Goal: Transaction & Acquisition: Book appointment/travel/reservation

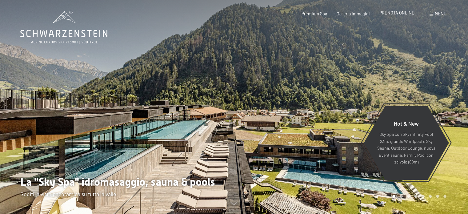
click at [405, 12] on span "PRENOTA ONLINE" at bounding box center [397, 12] width 35 height 5
click at [437, 23] on div at bounding box center [351, 107] width 234 height 214
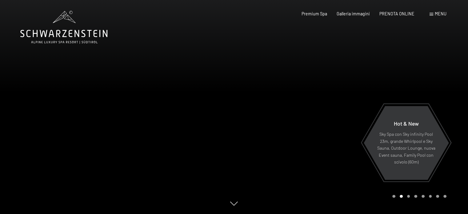
click at [440, 14] on span "Menu" at bounding box center [441, 13] width 12 height 5
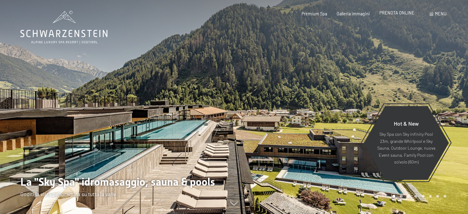
click at [392, 14] on span "PRENOTA ONLINE" at bounding box center [397, 12] width 35 height 5
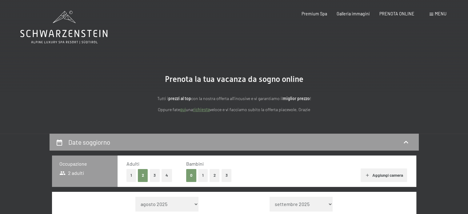
click at [205, 172] on button "1" at bounding box center [203, 175] width 10 height 13
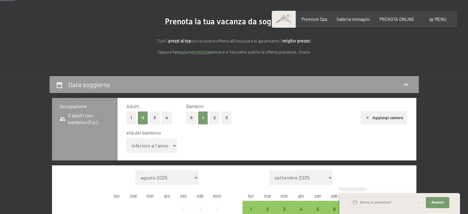
scroll to position [63, 0]
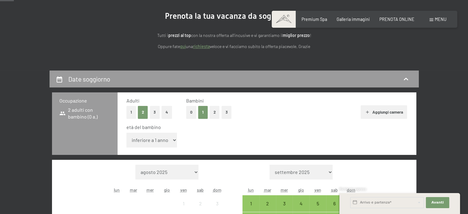
click at [168, 144] on select "inferiore a 1 anno 1 anno 2 anni 3 anni 4 anni 5 anni 6 anni 7 anni 8 anni 9 an…" at bounding box center [152, 140] width 51 height 15
select select "15"
click at [127, 133] on select "inferiore a 1 anno 1 anno 2 anni 3 anni 4 anni 5 anni 6 anni 7 anni 8 anni 9 an…" at bounding box center [152, 140] width 51 height 15
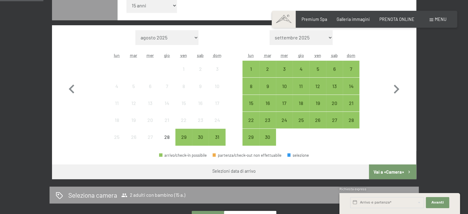
scroll to position [195, 0]
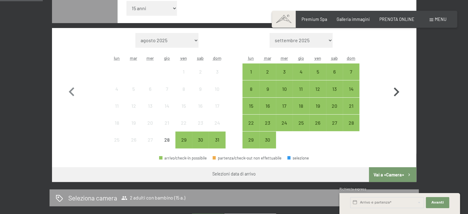
click at [396, 84] on icon "button" at bounding box center [397, 92] width 18 height 18
select select "[DATE]"
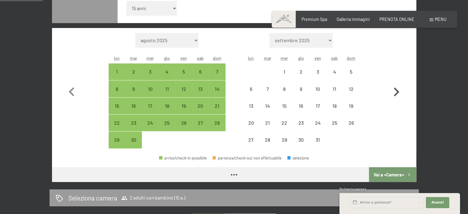
click at [396, 85] on icon "button" at bounding box center [397, 92] width 18 height 18
select select "[DATE]"
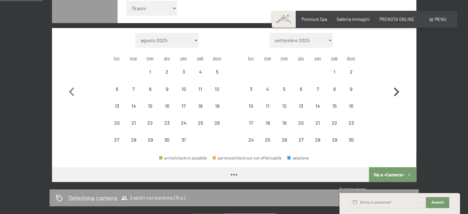
click at [396, 85] on icon "button" at bounding box center [397, 92] width 18 height 18
select select "[DATE]"
click at [396, 85] on icon "button" at bounding box center [397, 92] width 18 height 18
select select "[DATE]"
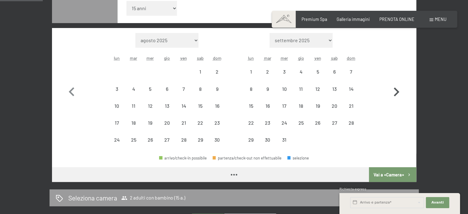
select select "[DATE]"
click at [396, 85] on icon "button" at bounding box center [397, 92] width 18 height 18
select select "[DATE]"
click at [396, 85] on icon "button" at bounding box center [397, 92] width 18 height 18
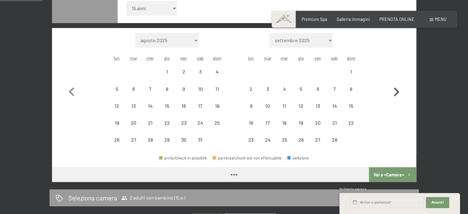
select select "[DATE]"
select select "2026-03-01"
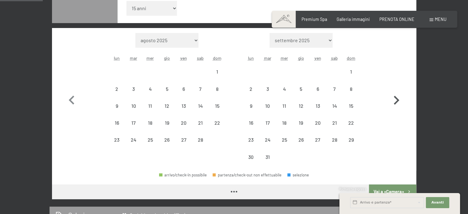
click at [396, 85] on button "button" at bounding box center [397, 99] width 18 height 133
select select "2026-03-01"
select select "2026-04-01"
click at [396, 85] on button "button" at bounding box center [397, 99] width 18 height 133
select select "2026-04-01"
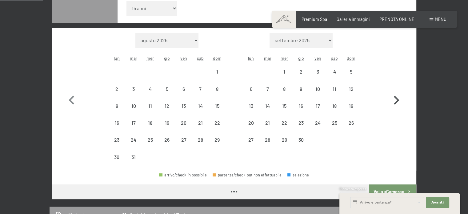
select select "2026-05-01"
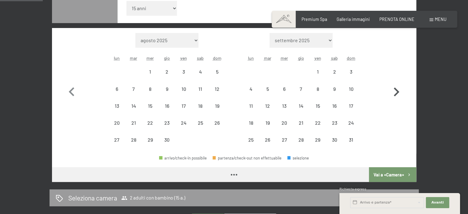
click at [396, 85] on icon "button" at bounding box center [397, 92] width 18 height 18
select select "2026-05-01"
select select "2026-06-01"
select select "2026-05-01"
select select "2026-06-01"
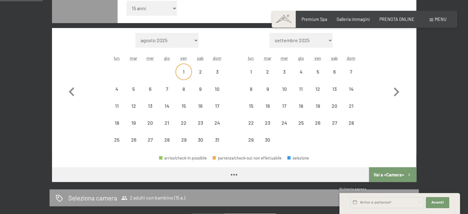
select select "2026-05-01"
select select "2026-06-01"
click at [351, 72] on div "7" at bounding box center [351, 76] width 15 height 15
select select "2026-05-01"
select select "2026-06-01"
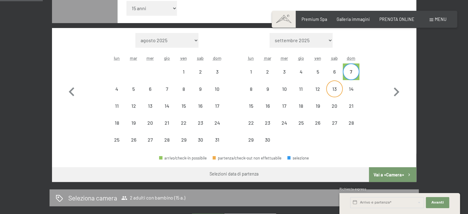
click at [335, 93] on div "13" at bounding box center [334, 94] width 15 height 15
select select "2026-05-01"
select select "2026-06-01"
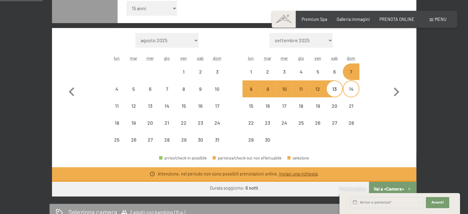
click at [350, 93] on div "14" at bounding box center [351, 94] width 15 height 15
select select "2026-05-01"
select select "2026-06-01"
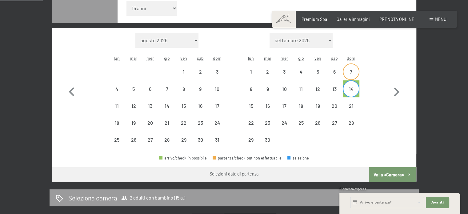
click at [347, 77] on div "7" at bounding box center [351, 76] width 15 height 15
select select "2026-05-01"
select select "2026-06-01"
click at [352, 87] on div "14" at bounding box center [351, 94] width 15 height 15
select select "2026-05-01"
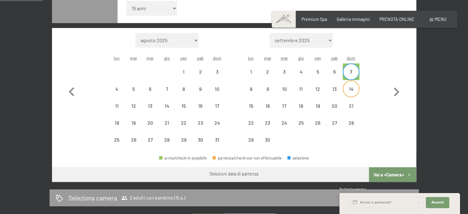
select select "2026-06-01"
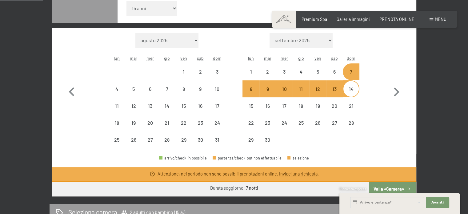
click at [384, 188] on div "Richiesta express" at bounding box center [400, 190] width 121 height 6
click at [386, 188] on div "Richiesta express" at bounding box center [400, 190] width 121 height 6
click at [354, 93] on div "14" at bounding box center [351, 94] width 15 height 15
select select "2026-05-01"
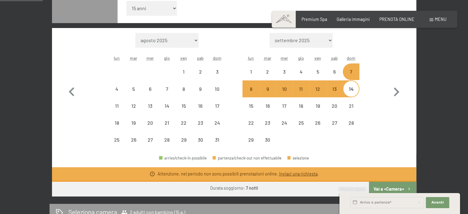
select select "2026-06-01"
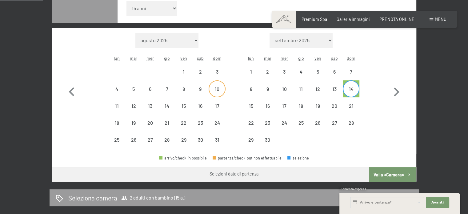
click at [213, 85] on div "10" at bounding box center [216, 88] width 15 height 15
select select "2026-05-01"
select select "2026-06-01"
click at [214, 109] on div "17" at bounding box center [216, 110] width 15 height 15
select select "2026-05-01"
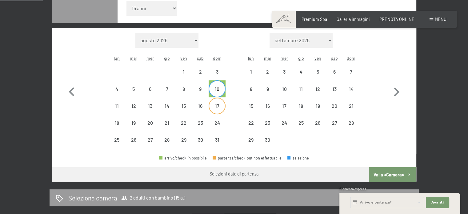
select select "2026-06-01"
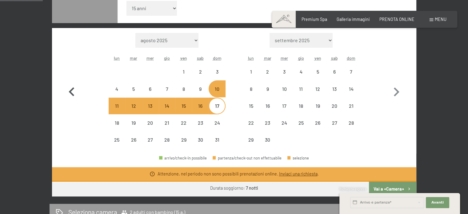
click at [65, 98] on icon "button" at bounding box center [72, 92] width 18 height 18
select select "2026-04-01"
select select "2026-05-01"
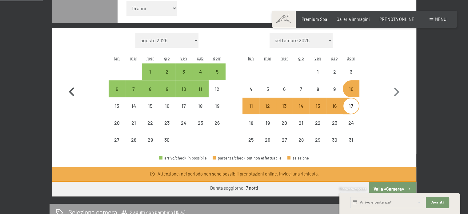
click at [70, 94] on icon "button" at bounding box center [72, 92] width 18 height 18
select select "2026-03-01"
select select "2026-04-01"
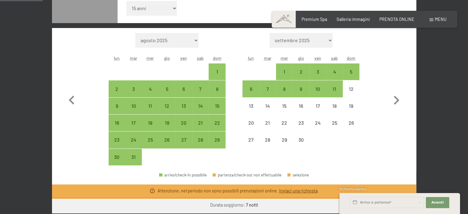
click at [240, 123] on div "Mese/anno agosto 2025 settembre 2025 ottobre 2025 novembre 2025 dicembre 2025 g…" at bounding box center [234, 99] width 343 height 133
click at [281, 70] on div "1" at bounding box center [284, 76] width 15 height 15
select select "2026-03-01"
select select "2026-04-01"
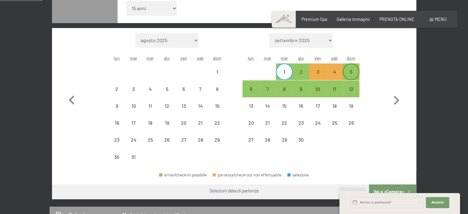
click at [355, 66] on div "5" at bounding box center [351, 71] width 15 height 15
select select "2026-03-01"
select select "2026-04-01"
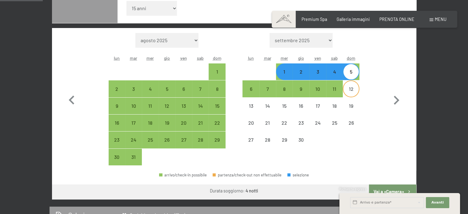
click at [347, 87] on div "12" at bounding box center [351, 94] width 15 height 15
select select "2026-03-01"
select select "2026-04-01"
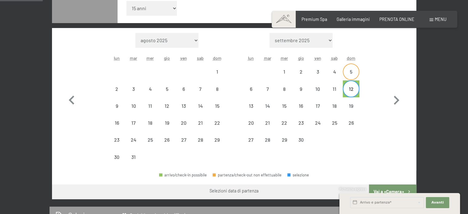
click at [349, 74] on div "5" at bounding box center [351, 76] width 15 height 15
select select "2026-03-01"
select select "2026-04-01"
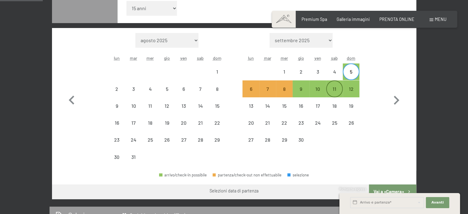
click at [335, 82] on div "11" at bounding box center [334, 88] width 15 height 15
select select "2026-03-01"
select select "2026-04-01"
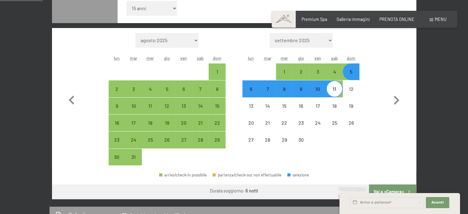
click at [384, 188] on div "Richiesta express" at bounding box center [400, 190] width 121 height 6
click at [389, 188] on div "Richiesta express" at bounding box center [400, 190] width 121 height 6
click at [394, 189] on div "Richiesta express" at bounding box center [400, 190] width 121 height 6
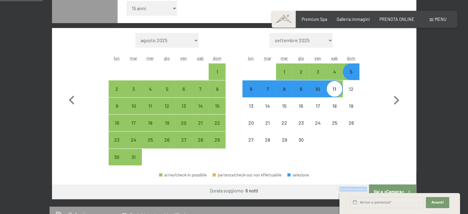
drag, startPoint x: 394, startPoint y: 189, endPoint x: 381, endPoint y: 180, distance: 16.1
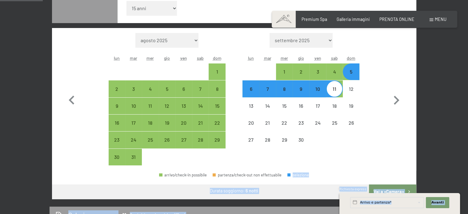
click at [381, 180] on div "arrivo/check-in possibile partenza/check-out non effettuabile selezione" at bounding box center [234, 178] width 365 height 14
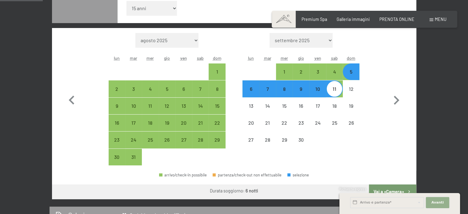
click at [434, 205] on span "Avanti" at bounding box center [438, 202] width 12 height 5
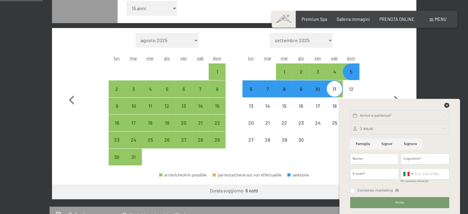
click at [446, 104] on icon at bounding box center [447, 105] width 5 height 5
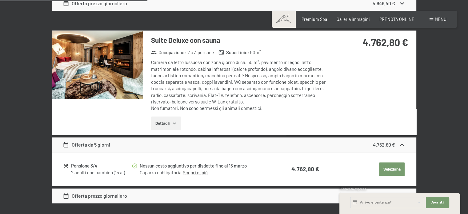
scroll to position [782, 0]
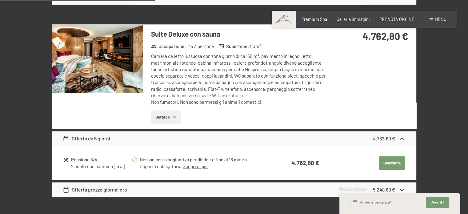
drag, startPoint x: 465, startPoint y: 83, endPoint x: 460, endPoint y: 12, distance: 71.0
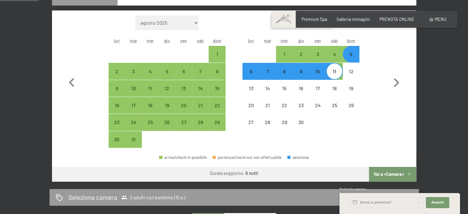
scroll to position [194, 0]
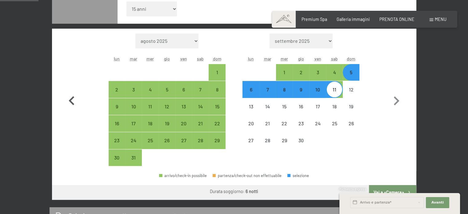
click at [71, 100] on icon "button" at bounding box center [72, 100] width 6 height 9
select select "[DATE]"
select select "2026-03-01"
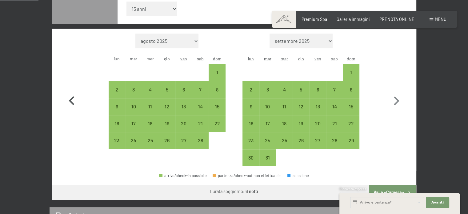
click at [71, 100] on icon "button" at bounding box center [72, 100] width 6 height 9
select select "[DATE]"
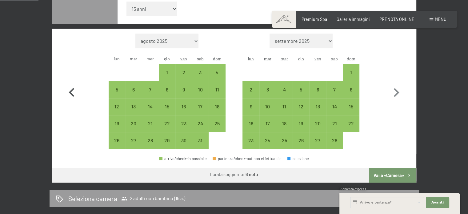
click at [71, 100] on icon "button" at bounding box center [72, 93] width 18 height 18
select select "[DATE]"
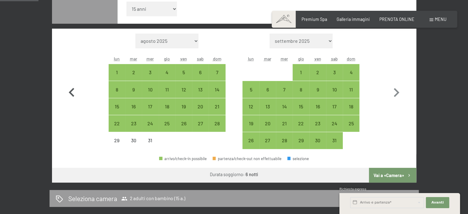
click at [71, 100] on icon "button" at bounding box center [72, 93] width 18 height 18
select select "[DATE]"
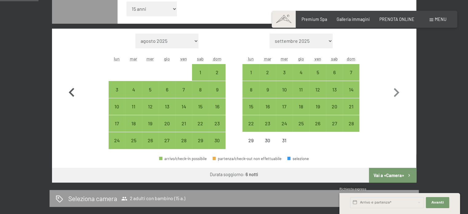
click at [71, 100] on icon "button" at bounding box center [72, 93] width 18 height 18
select select "[DATE]"
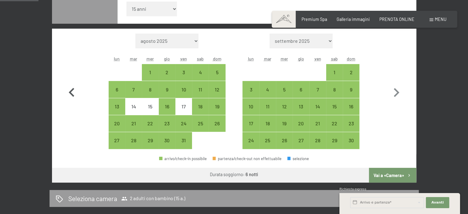
click at [71, 100] on icon "button" at bounding box center [72, 93] width 18 height 18
select select "[DATE]"
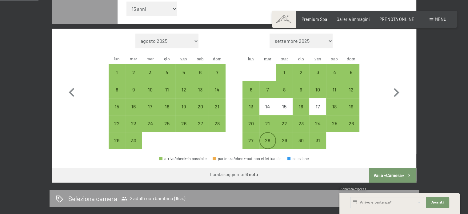
click at [264, 143] on div "28" at bounding box center [267, 145] width 15 height 15
select select "[DATE]"
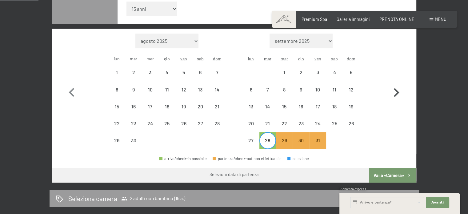
click at [401, 87] on icon "button" at bounding box center [397, 93] width 18 height 18
select select "[DATE]"
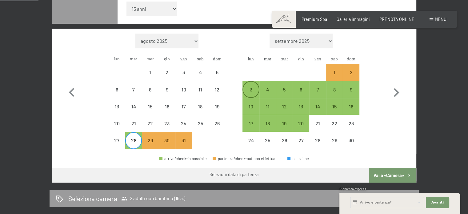
click at [248, 88] on div "3" at bounding box center [250, 94] width 15 height 15
select select "[DATE]"
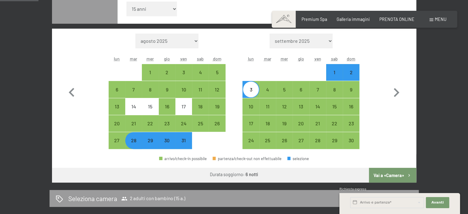
click at [248, 86] on div "3" at bounding box center [250, 89] width 15 height 15
select select "[DATE]"
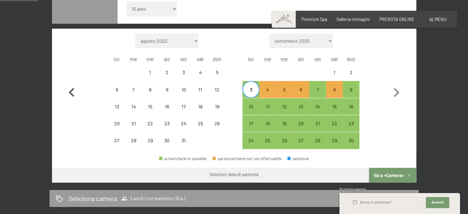
click at [73, 88] on icon "button" at bounding box center [72, 92] width 6 height 9
select select "[DATE]"
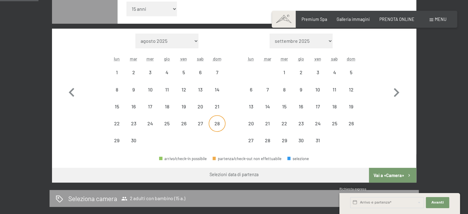
click at [220, 124] on div "28" at bounding box center [216, 128] width 15 height 15
select select "[DATE]"
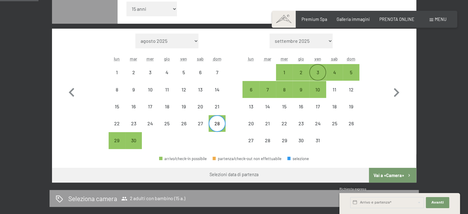
click at [317, 70] on div "3" at bounding box center [317, 77] width 15 height 15
select select "[DATE]"
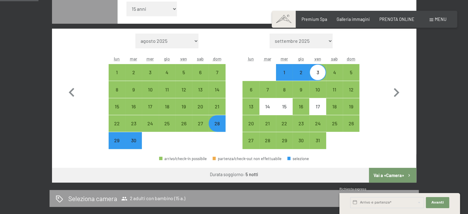
click at [303, 71] on div "2" at bounding box center [301, 77] width 15 height 15
select select "[DATE]"
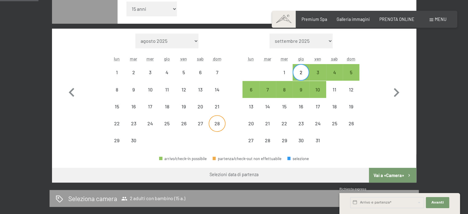
click at [212, 121] on div "28" at bounding box center [216, 128] width 15 height 15
select select "[DATE]"
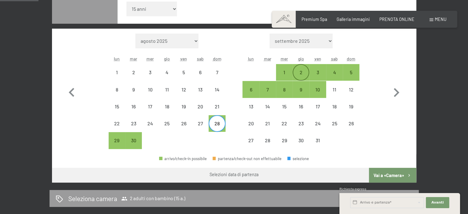
click at [300, 71] on div "2" at bounding box center [301, 77] width 15 height 15
select select "[DATE]"
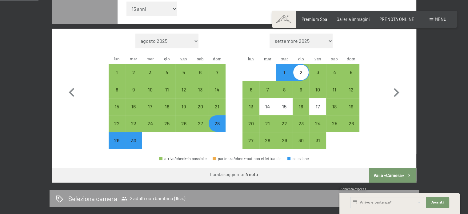
click at [390, 176] on button "Vai a «Camera»" at bounding box center [392, 175] width 47 height 15
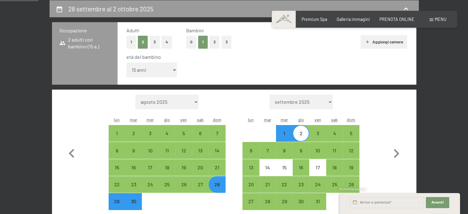
select select "[DATE]"
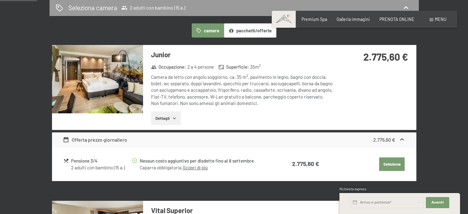
scroll to position [0, 0]
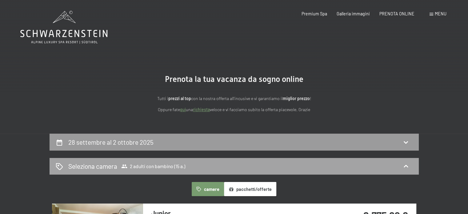
click at [361, 164] on div "Seleziona camera 2 adulti con bambino (15 a.)" at bounding box center [234, 166] width 357 height 9
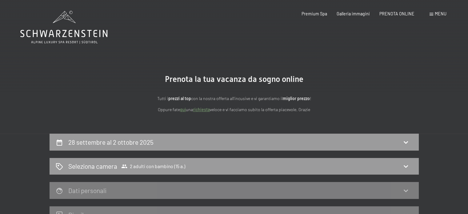
click at [402, 17] on div "Prenotazione Richiesta Premium Spa Galleria immagini PRENOTA ONLINE Menu DE IT …" at bounding box center [365, 14] width 164 height 6
click at [405, 15] on span "PRENOTA ONLINE" at bounding box center [397, 12] width 35 height 5
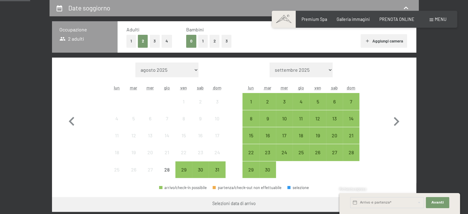
scroll to position [136, 0]
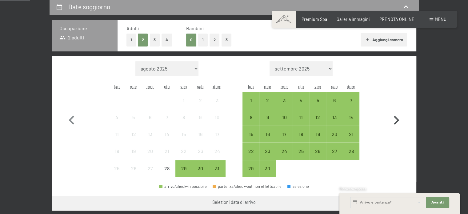
click at [399, 117] on icon "button" at bounding box center [397, 120] width 18 height 18
select select "2025-09-01"
select select "[DATE]"
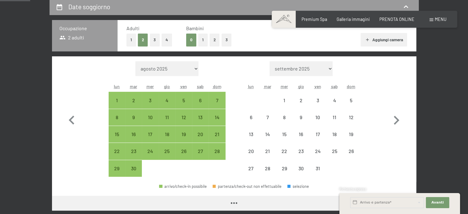
select select "[DATE]"
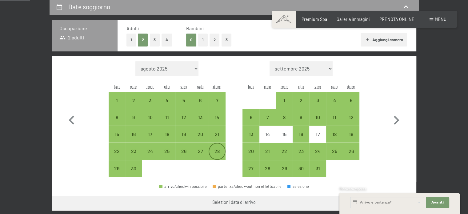
click at [225, 146] on div "28" at bounding box center [217, 151] width 17 height 17
select select "[DATE]"
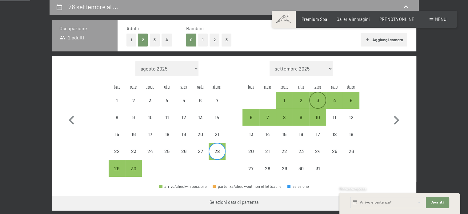
click at [317, 95] on div "3" at bounding box center [317, 99] width 15 height 15
select select "[DATE]"
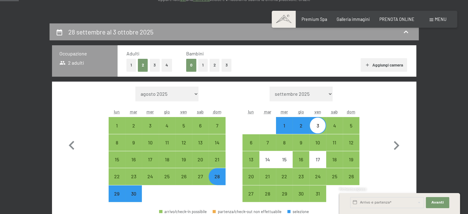
scroll to position [0, 0]
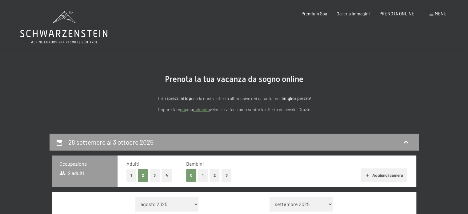
click at [200, 173] on button "1" at bounding box center [203, 175] width 10 height 13
select select "[DATE]"
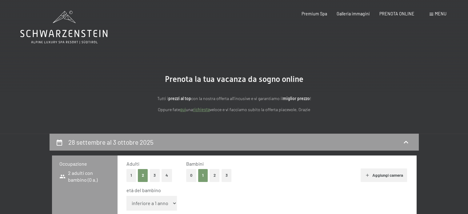
click at [155, 204] on select "inferiore a 1 anno 1 anno 2 anni 3 anni 4 anni 5 anni 6 anni 7 anni 8 anni 9 an…" at bounding box center [152, 203] width 51 height 15
select select "[DATE]"
select select "15"
click at [127, 196] on select "inferiore a 1 anno 1 anno 2 anni 3 anni 4 anni 5 anni 6 anni 7 anni 8 anni 9 an…" at bounding box center [152, 203] width 51 height 15
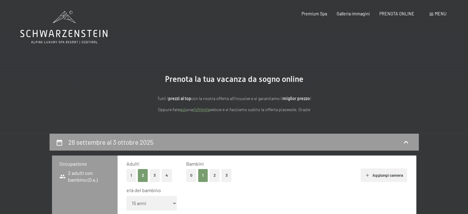
select select "[DATE]"
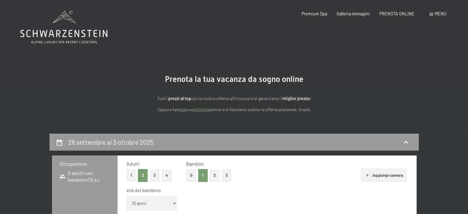
select select "[DATE]"
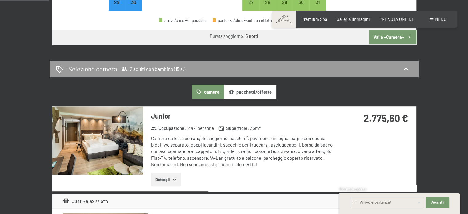
click at [402, 35] on button "Vai a «Camera»" at bounding box center [392, 37] width 47 height 15
select select "[DATE]"
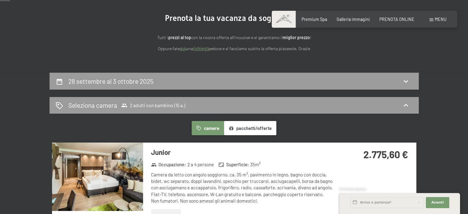
scroll to position [65, 0]
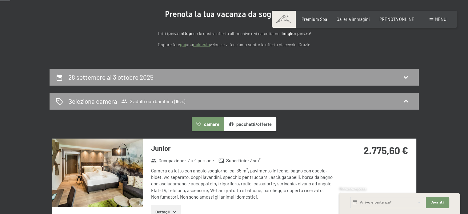
click at [208, 124] on span "Consenso marketing*" at bounding box center [198, 125] width 47 height 6
click at [172, 124] on input "Consenso marketing*" at bounding box center [168, 125] width 6 height 6
click at [208, 124] on span "Consenso marketing*" at bounding box center [198, 125] width 47 height 6
click at [172, 124] on input "Consenso marketing*" at bounding box center [168, 125] width 6 height 6
click at [208, 124] on span "Consenso marketing*" at bounding box center [198, 125] width 47 height 6
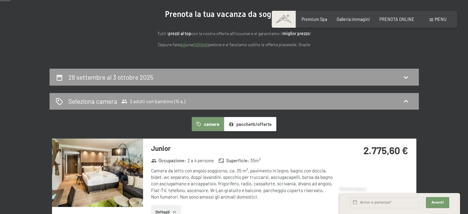
click at [172, 124] on input "Consenso marketing*" at bounding box center [168, 125] width 6 height 6
checkbox input "false"
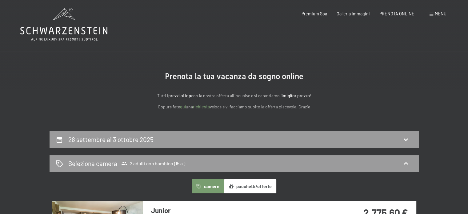
scroll to position [0, 0]
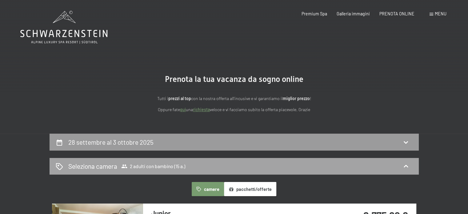
click at [153, 161] on div "Seleziona camera 2 adulti con bambino (15 a.)" at bounding box center [235, 166] width 370 height 17
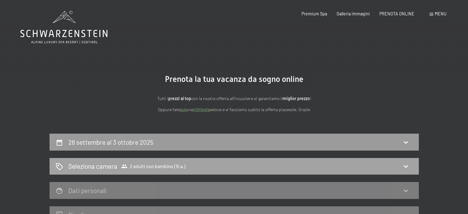
click at [158, 167] on span "2 adulti con bambino (15 a.)" at bounding box center [153, 166] width 64 height 6
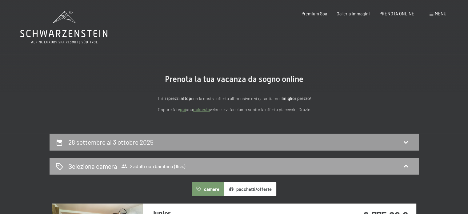
click at [163, 167] on span "2 adulti con bambino (15 a.)" at bounding box center [153, 166] width 64 height 6
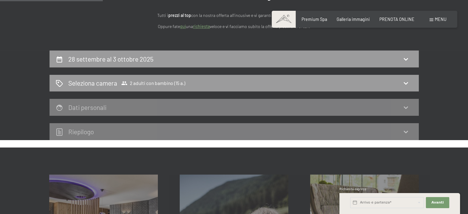
scroll to position [87, 0]
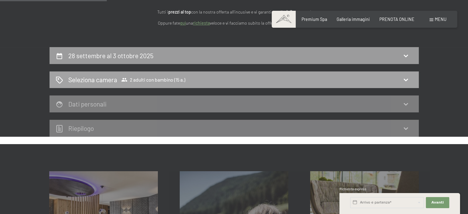
click at [172, 82] on span "2 adulti con bambino (15 a.)" at bounding box center [153, 80] width 64 height 6
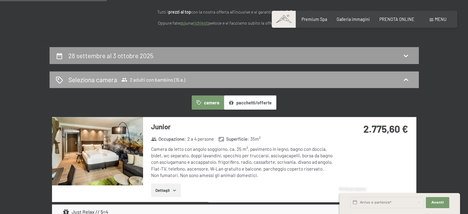
click at [164, 73] on div "Seleziona camera 2 adulti con bambino (15 a.)" at bounding box center [235, 79] width 370 height 17
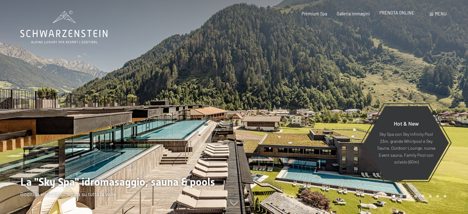
click at [397, 13] on span "PRENOTA ONLINE" at bounding box center [397, 12] width 35 height 5
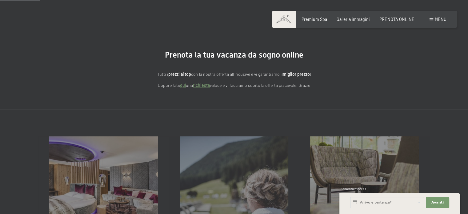
scroll to position [22, 0]
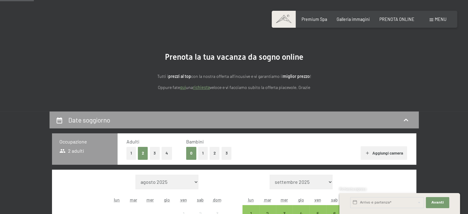
click at [191, 154] on button "0" at bounding box center [191, 153] width 10 height 13
click at [132, 152] on button "1" at bounding box center [132, 153] width 10 height 13
click at [202, 151] on button "1" at bounding box center [203, 153] width 10 height 13
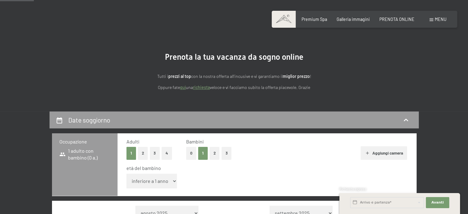
click at [149, 181] on select "inferiore a 1 anno 1 anno 2 anni 3 anni 4 anni 5 anni 6 anni 7 anni 8 anni 9 an…" at bounding box center [152, 181] width 51 height 15
select select "15"
click at [127, 174] on select "inferiore a 1 anno 1 anno 2 anni 3 anni 4 anni 5 anni 6 anni 7 anni 8 anni 9 an…" at bounding box center [152, 181] width 51 height 15
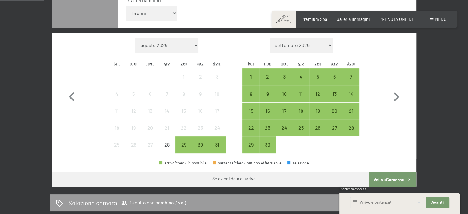
scroll to position [213, 0]
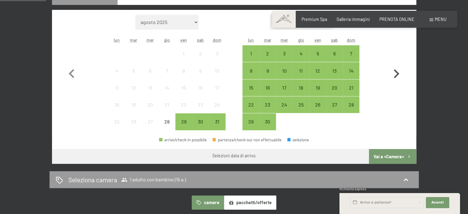
click at [399, 71] on icon "button" at bounding box center [397, 74] width 18 height 18
select select "[DATE]"
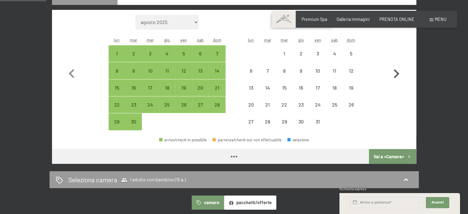
click at [399, 71] on icon "button" at bounding box center [397, 74] width 18 height 18
select select "[DATE]"
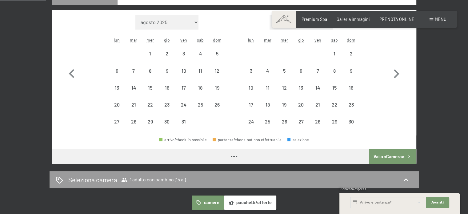
select select "[DATE]"
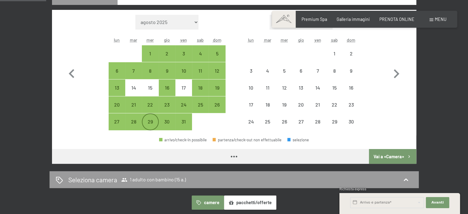
select select "[DATE]"
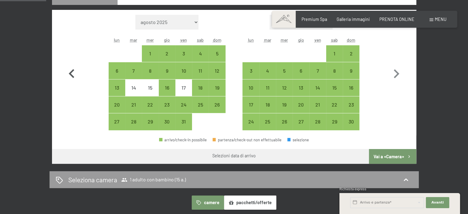
click at [72, 75] on icon "button" at bounding box center [72, 73] width 6 height 9
select select "[DATE]"
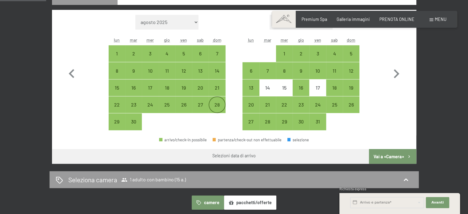
click at [213, 108] on div "28" at bounding box center [216, 109] width 15 height 15
select select "[DATE]"
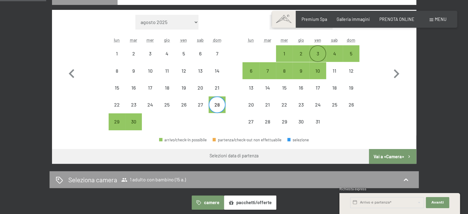
click at [316, 51] on div "3" at bounding box center [317, 58] width 15 height 15
select select "[DATE]"
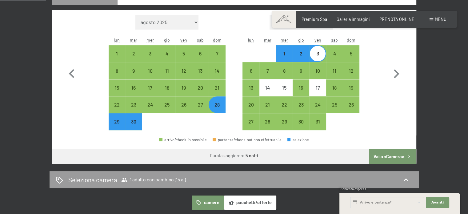
click at [389, 156] on button "Vai a «Camera»" at bounding box center [392, 156] width 47 height 15
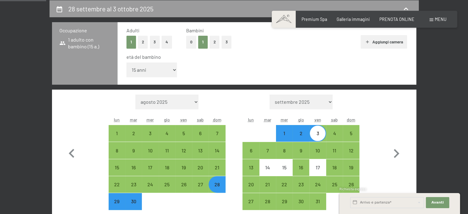
select select "[DATE]"
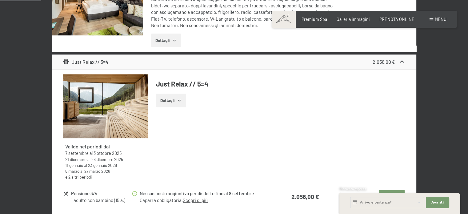
scroll to position [240, 0]
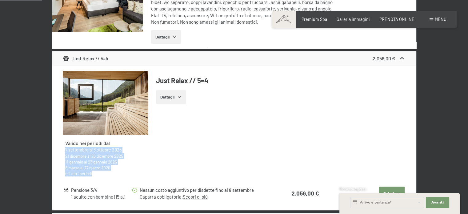
drag, startPoint x: 66, startPoint y: 148, endPoint x: 112, endPoint y: 179, distance: 56.0
click at [112, 179] on div "Valido nei periodi dal 7 settembre al 3 ottobre 2025 21 dicembre al 26 dicembre…" at bounding box center [106, 158] width 86 height 47
copy div "7 settembre al 3 ottobre 2025 21 dicembre al 26 dicembre 2025 11 gennaio al 23 …"
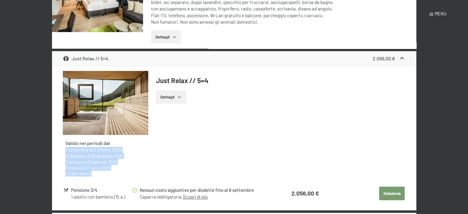
scroll to position [0, 0]
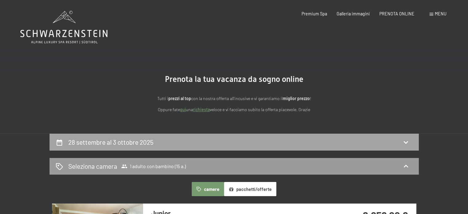
click at [263, 139] on div "28 settembre al 3 ottobre 2025" at bounding box center [234, 142] width 357 height 9
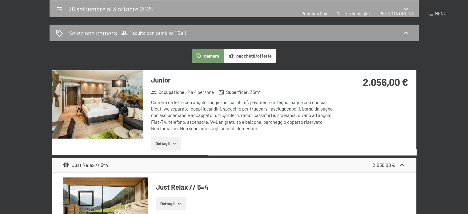
select select "15"
select select "[DATE]"
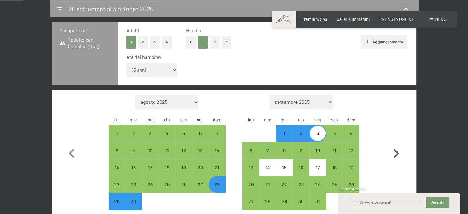
click at [391, 147] on icon "button" at bounding box center [397, 154] width 18 height 18
select select "[DATE]"
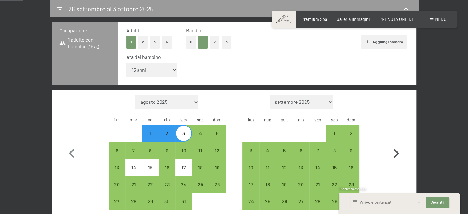
click at [395, 149] on icon "button" at bounding box center [397, 154] width 18 height 18
select select "[DATE]"
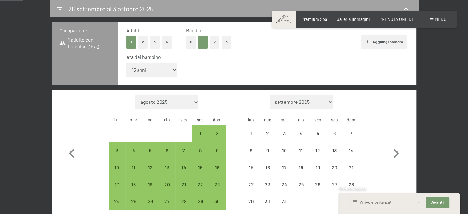
select select "[DATE]"
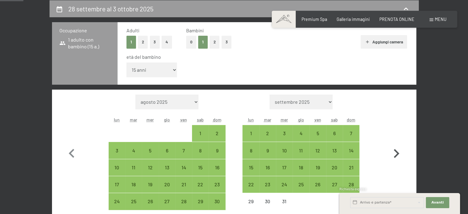
click at [397, 153] on icon "button" at bounding box center [397, 154] width 18 height 18
select select "[DATE]"
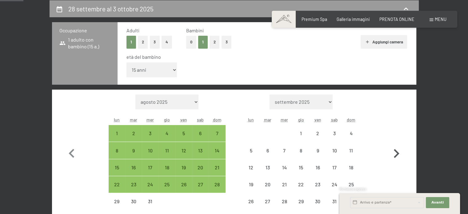
click at [397, 153] on icon "button" at bounding box center [397, 154] width 18 height 18
select select "[DATE]"
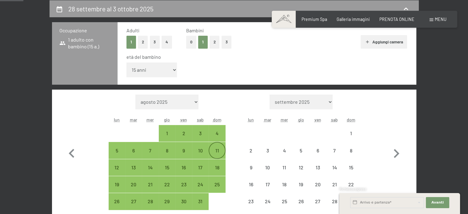
select select "[DATE]"
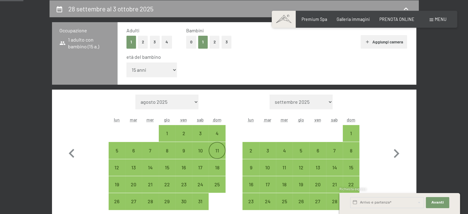
click at [218, 149] on div "11" at bounding box center [216, 155] width 15 height 15
select select "[DATE]"
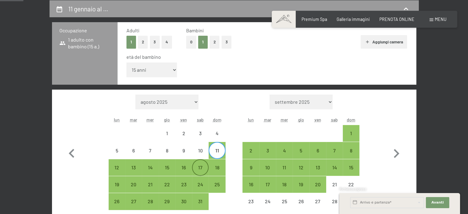
click at [203, 169] on div "17" at bounding box center [200, 172] width 15 height 15
select select "[DATE]"
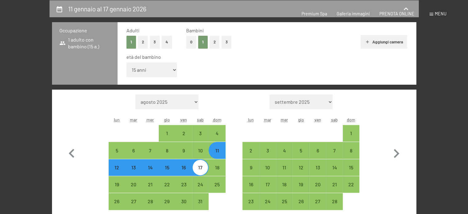
scroll to position [0, 0]
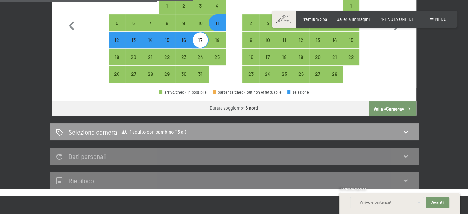
click at [399, 107] on button "Vai a «Camera»" at bounding box center [392, 108] width 47 height 15
select select "[DATE]"
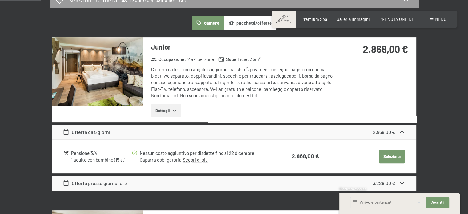
scroll to position [179, 0]
